Goal: Task Accomplishment & Management: Manage account settings

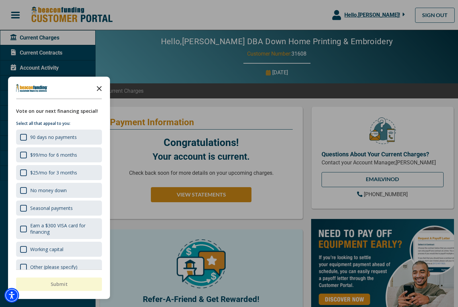
click at [99, 88] on polygon "Close the survey" at bounding box center [99, 88] width 5 height 5
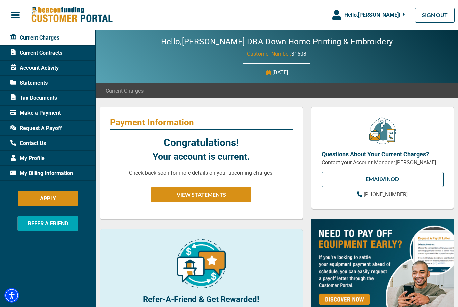
click at [29, 112] on span "Make a Payment" at bounding box center [35, 113] width 50 height 8
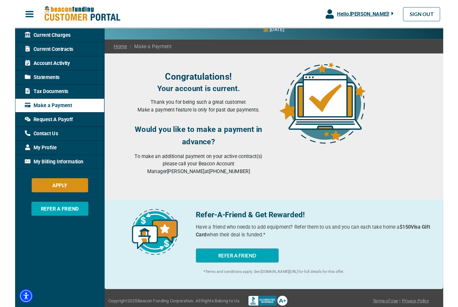
scroll to position [33, 0]
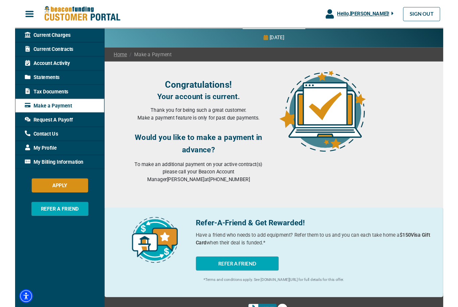
click at [25, 157] on span "My Profile" at bounding box center [27, 159] width 34 height 8
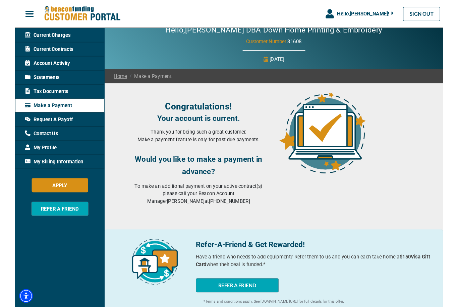
click at [27, 173] on span "My Billing Information" at bounding box center [41, 174] width 63 height 8
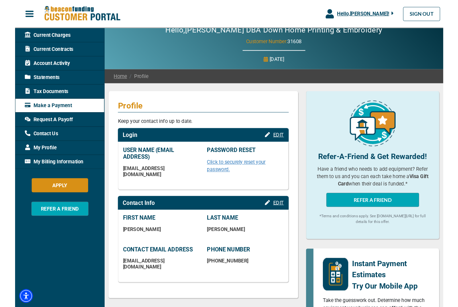
scroll to position [9, 0]
click at [24, 175] on span "My Billing Information" at bounding box center [41, 174] width 63 height 8
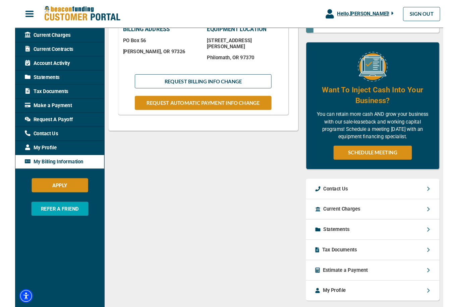
scroll to position [211, 0]
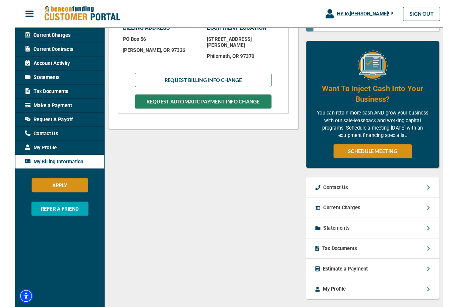
click at [158, 101] on button "REQUEST AUTOMATIC PAYMENT INFO CHANGE" at bounding box center [201, 108] width 146 height 15
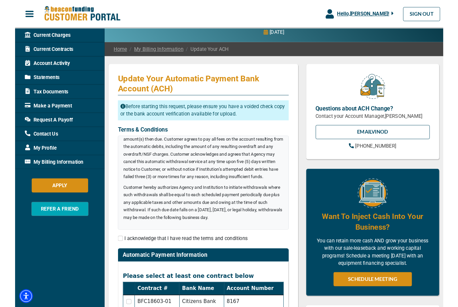
click at [114, 255] on input "checkbox" at bounding box center [112, 254] width 5 height 5
checkbox input "true"
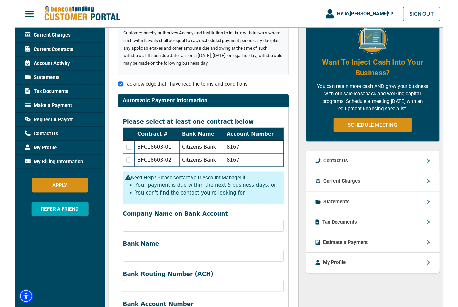
scroll to position [221, 0]
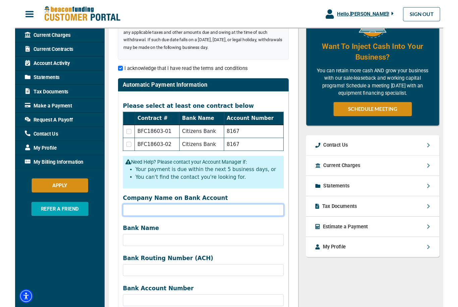
click at [123, 223] on input "Company Name on Bank Account" at bounding box center [201, 225] width 172 height 13
type input "Down Home Printing"
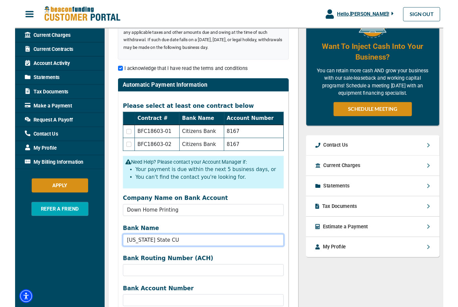
type input "[US_STATE] State CU"
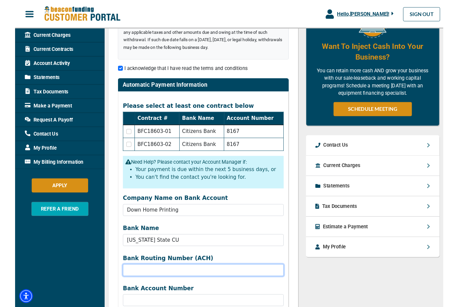
click at [216, 289] on input "Company Name on Bank Account" at bounding box center [201, 289] width 172 height 13
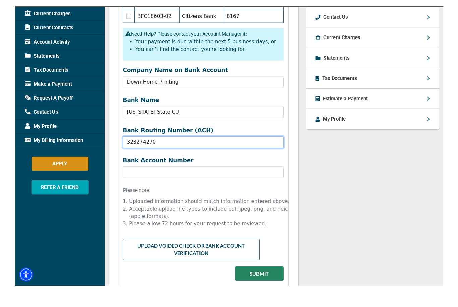
type input "323274270"
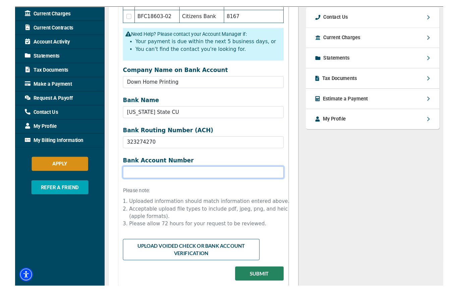
click at [178, 201] on input "Bank Name" at bounding box center [201, 207] width 172 height 13
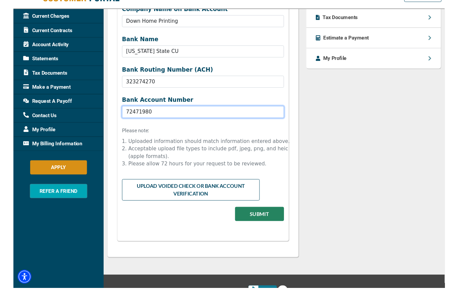
scroll to position [404, 0]
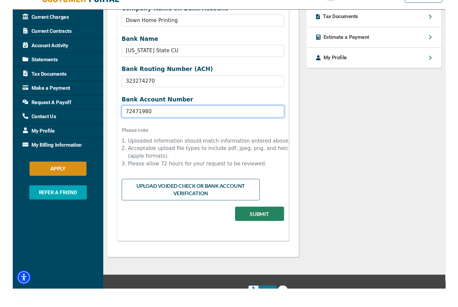
type input "72471980"
click at [195, 209] on input "file" at bounding box center [201, 215] width 172 height 13
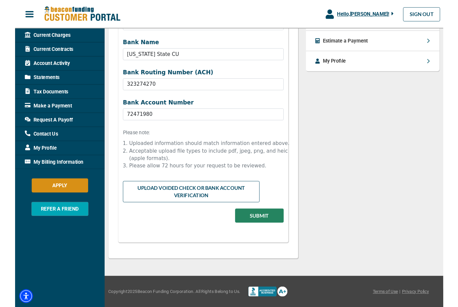
type input "C:\fakepath\IMG_4072.jpeg"
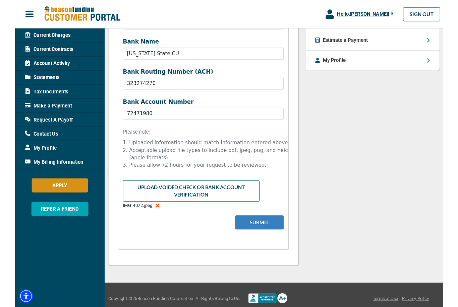
click at [260, 237] on button "Submit" at bounding box center [261, 238] width 52 height 15
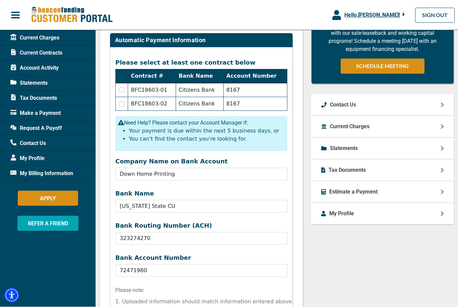
scroll to position [271, 0]
click at [121, 90] on input "checkbox" at bounding box center [121, 89] width 5 height 5
checkbox input "true"
click at [123, 105] on input "checkbox" at bounding box center [121, 103] width 5 height 5
checkbox input "true"
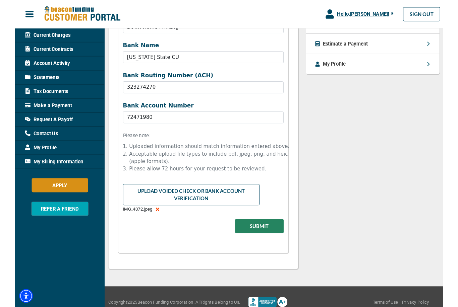
scroll to position [429, 0]
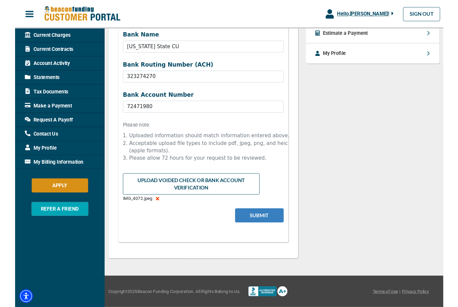
click at [257, 231] on button "Submit" at bounding box center [261, 230] width 52 height 15
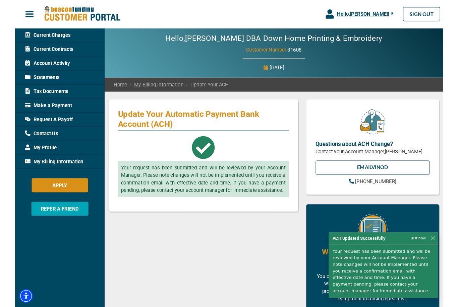
scroll to position [0, 0]
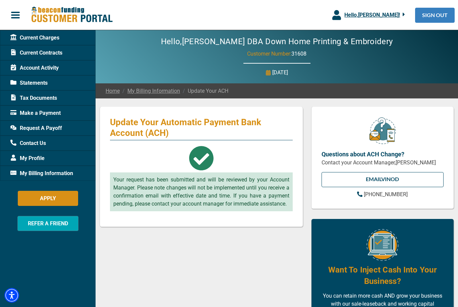
click at [440, 14] on link "SIGN OUT" at bounding box center [435, 15] width 40 height 15
